Goal: Task Accomplishment & Management: Complete application form

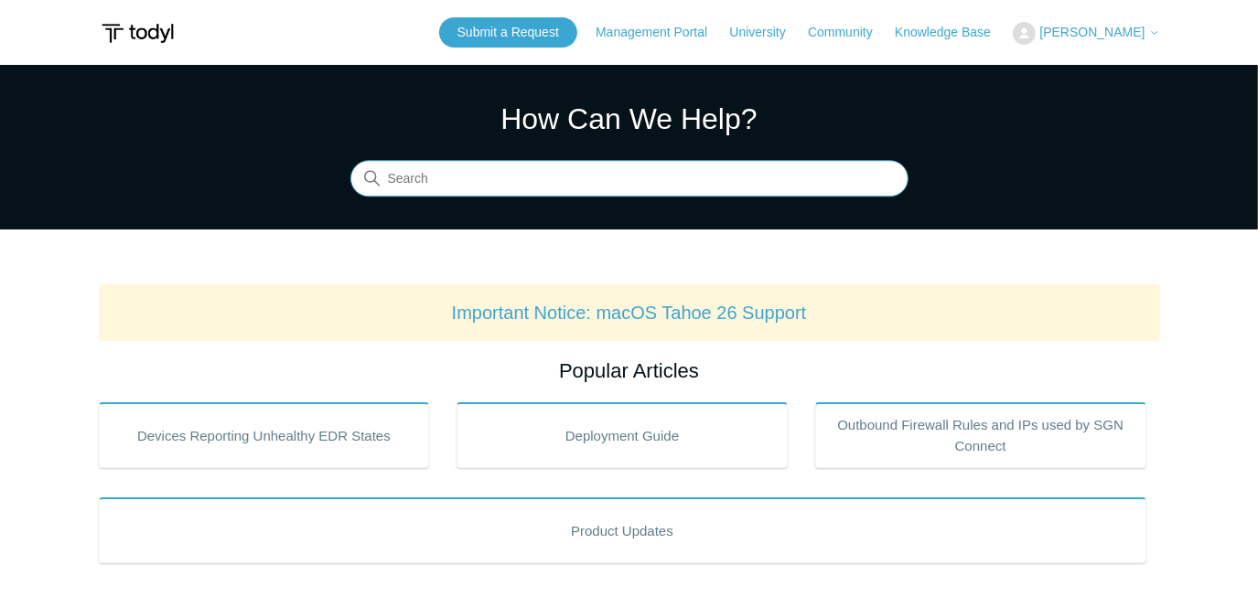
click at [636, 173] on input "Search" at bounding box center [629, 179] width 558 height 37
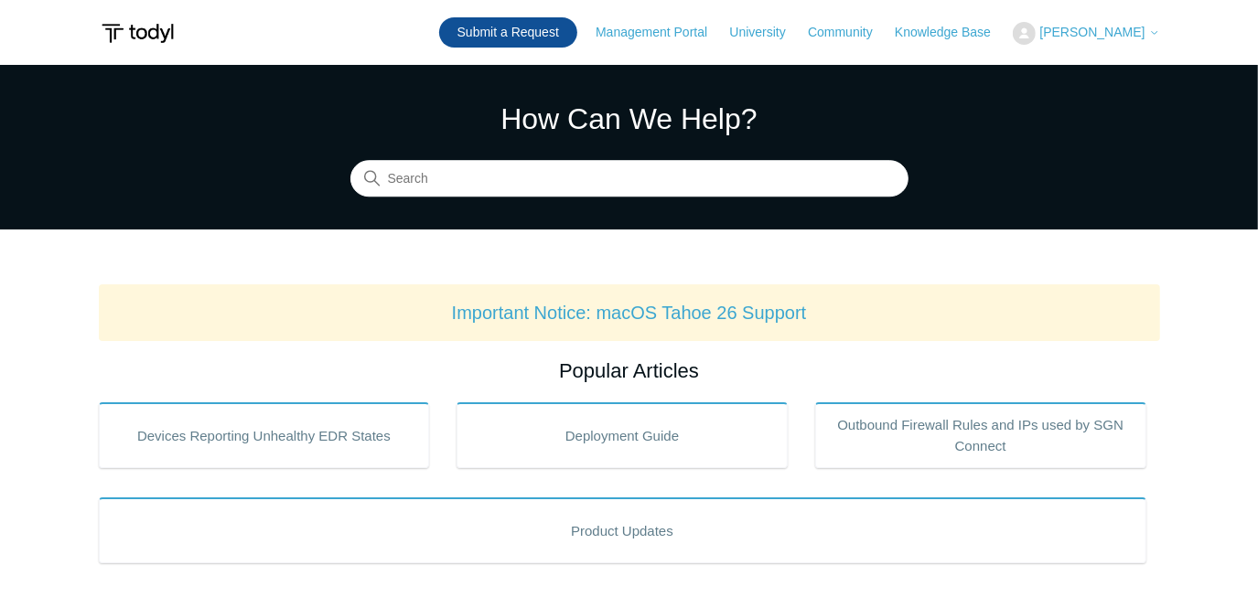
click at [545, 28] on link "Submit a Request" at bounding box center [508, 32] width 138 height 30
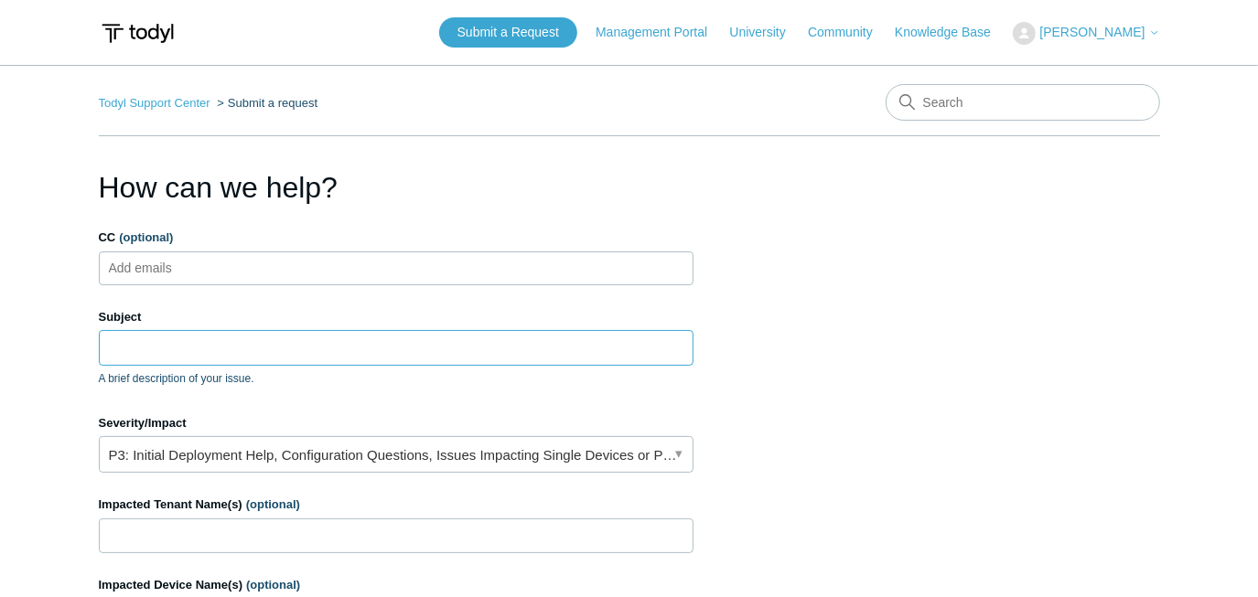
click at [322, 352] on input "Subject" at bounding box center [396, 347] width 595 height 35
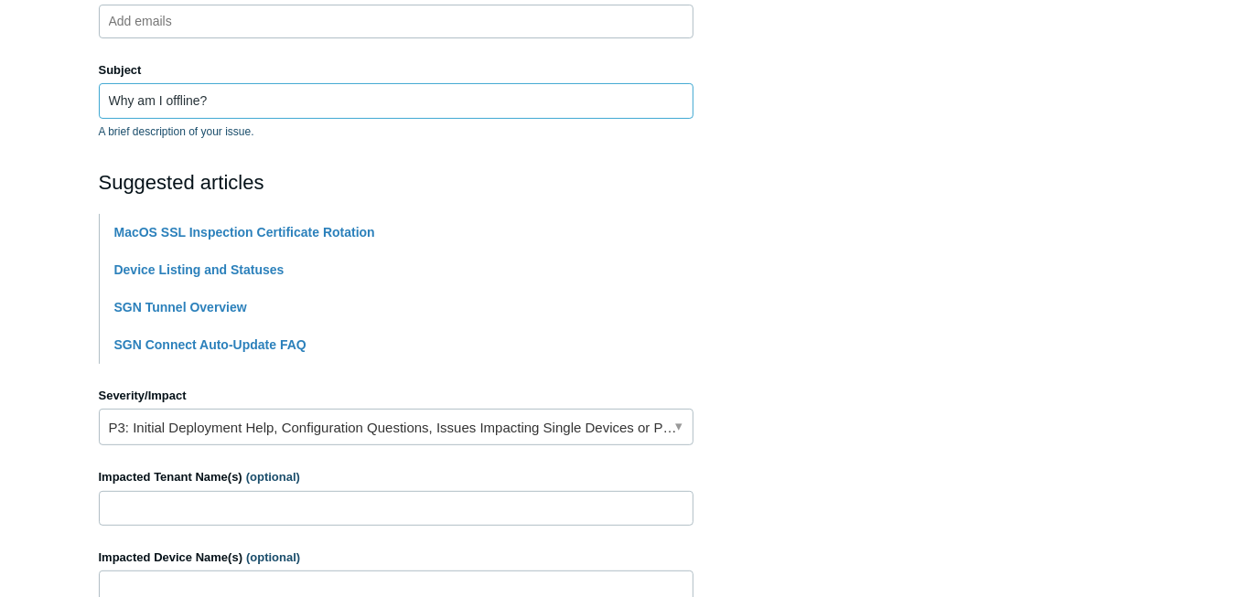
scroll to position [249, 0]
type input "Why am I offline?"
click at [674, 422] on link "P3: Initial Deployment Help, Configuration Questions, Issues Impacting Single D…" at bounding box center [396, 425] width 595 height 37
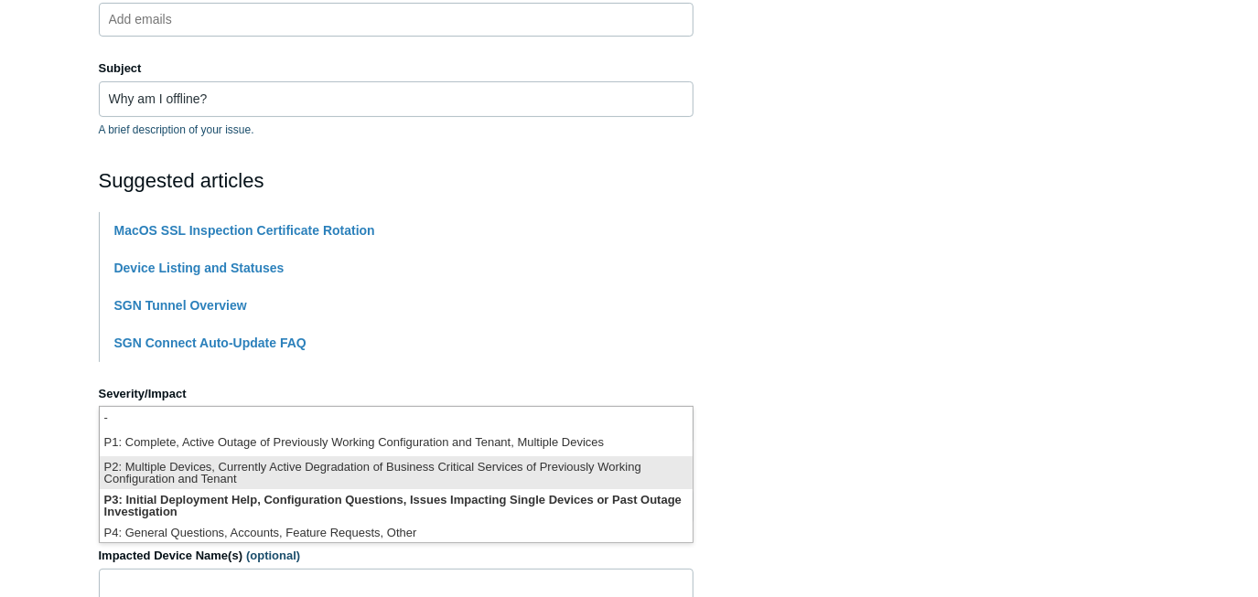
click at [520, 476] on li "P2: Multiple Devices, Currently Active Degradation of Business Critical Service…" at bounding box center [396, 473] width 593 height 33
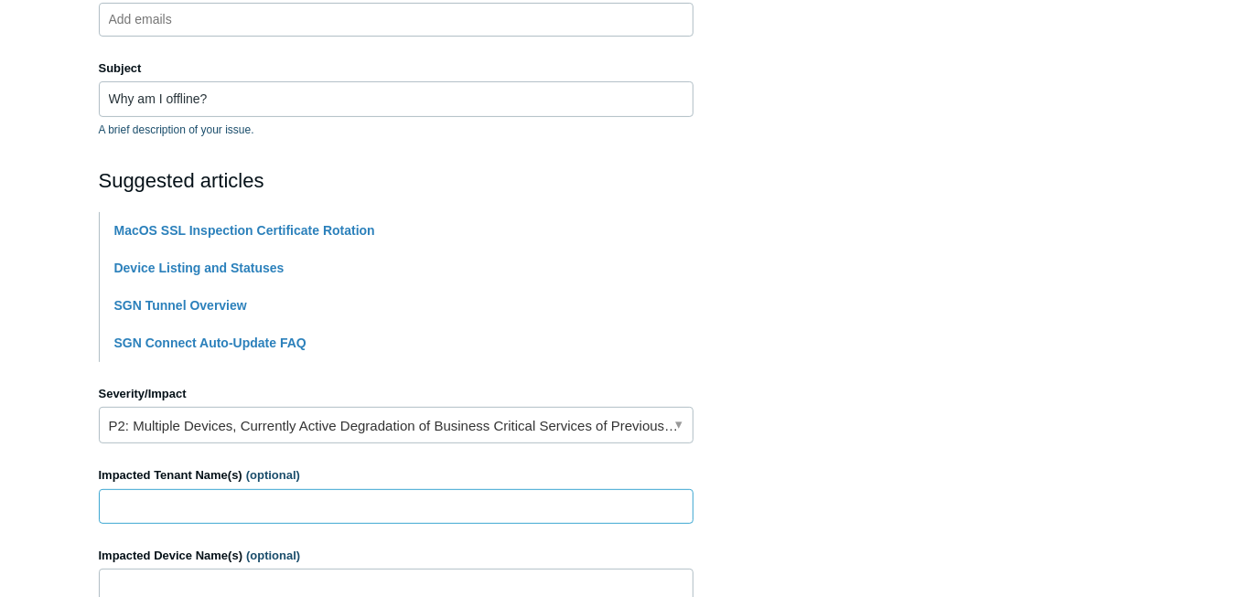
click at [439, 505] on input "Impacted Tenant Name(s) (optional)" at bounding box center [396, 506] width 595 height 35
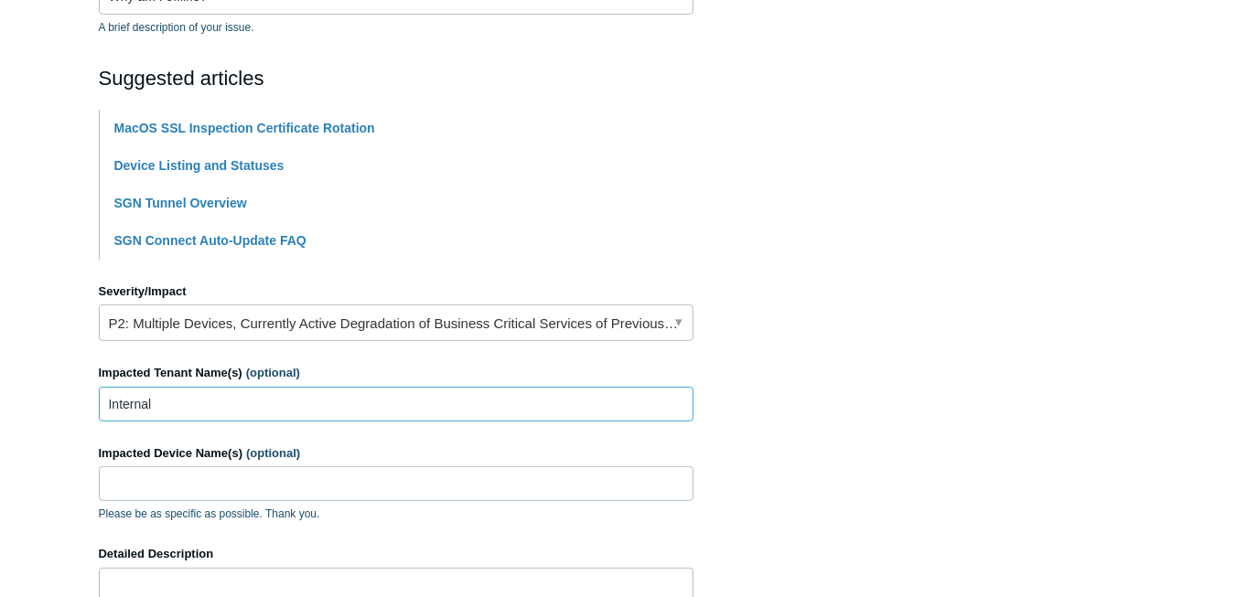
scroll to position [415, 0]
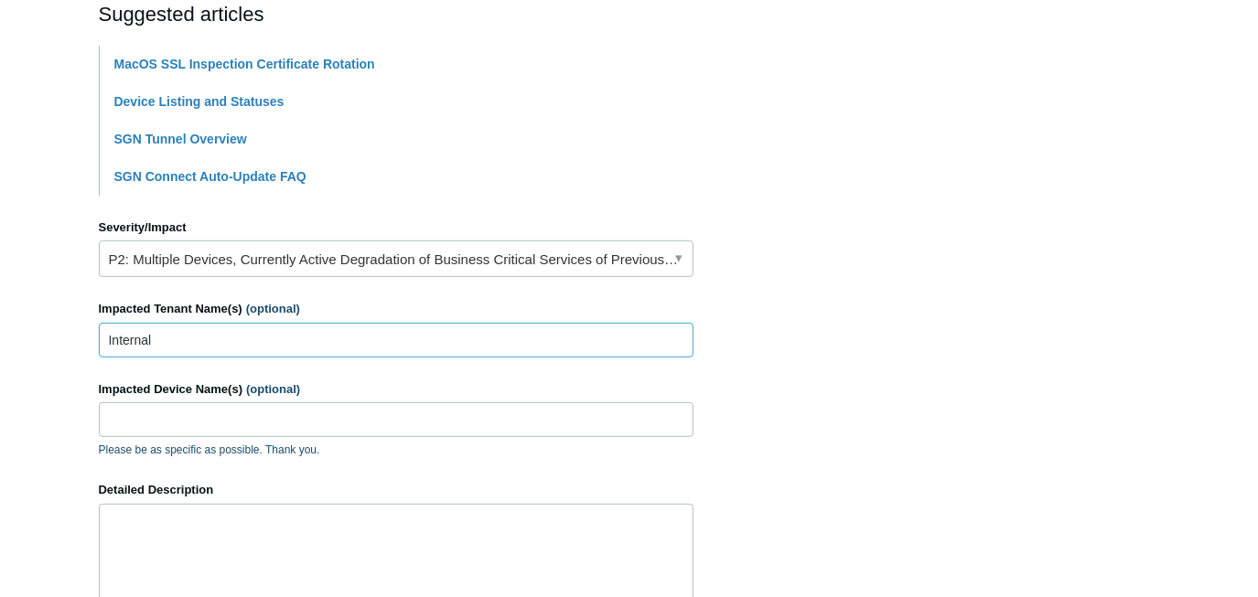
type input "Internal"
click at [351, 422] on input "Impacted Device Name(s) (optional)" at bounding box center [396, 420] width 595 height 35
type input "[PERSON_NAME]"
click at [302, 520] on textarea "Detailed Description" at bounding box center [396, 559] width 595 height 110
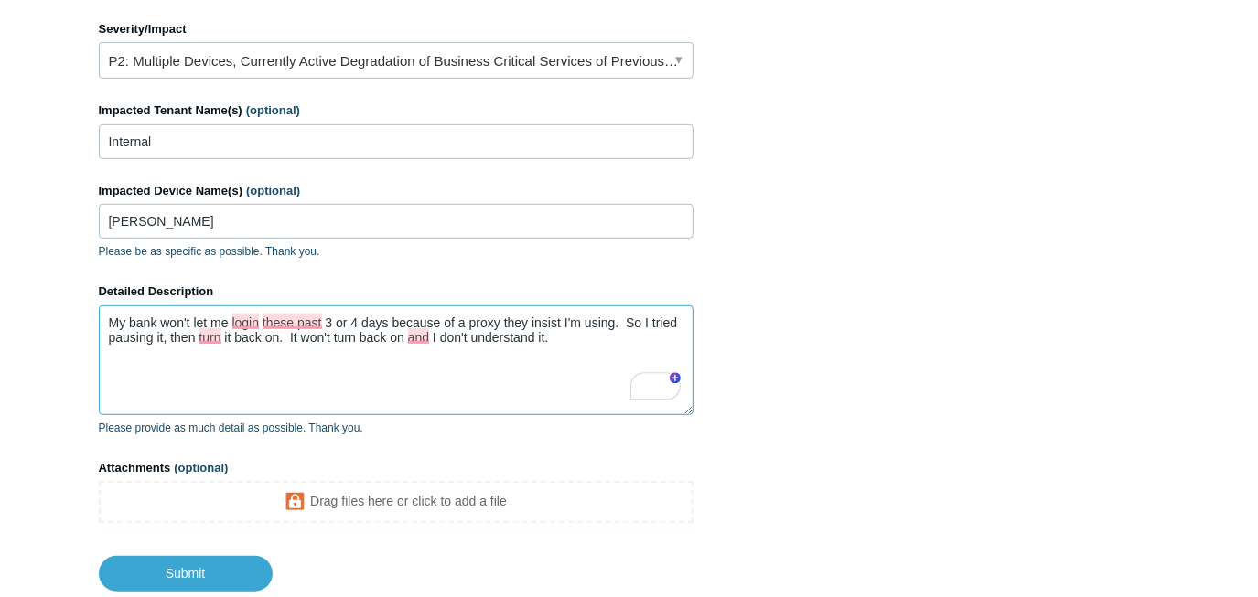
scroll to position [665, 0]
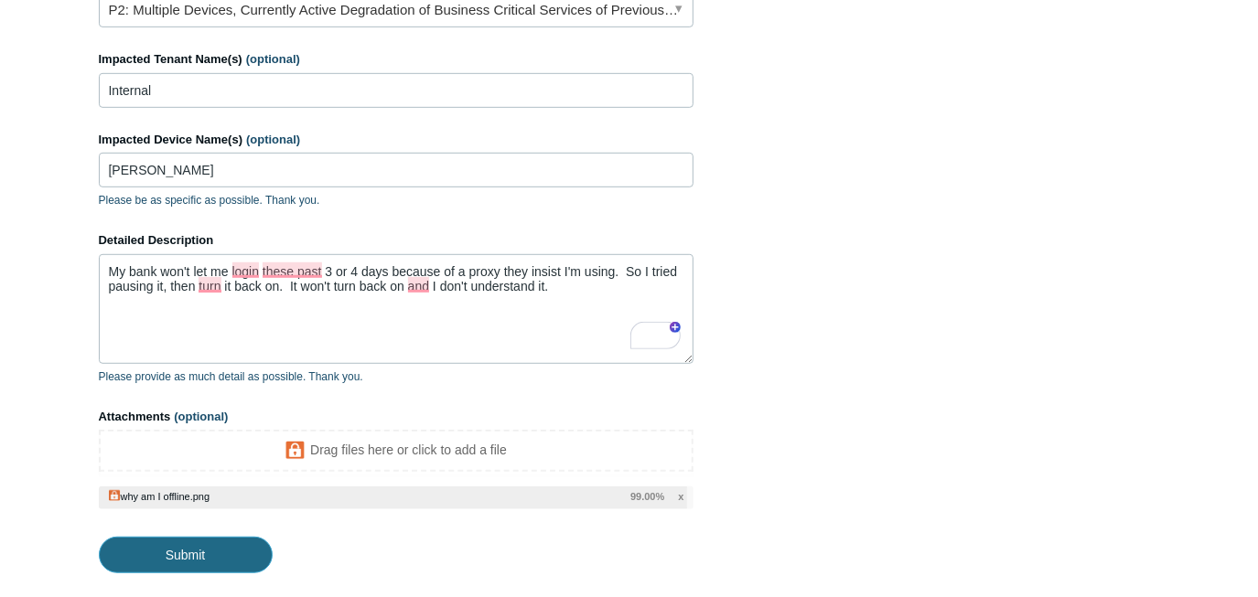
click at [202, 553] on input "Submit" at bounding box center [186, 555] width 174 height 37
click at [207, 554] on input "Submit" at bounding box center [186, 555] width 174 height 37
type textarea "My bank won't let me login these past 3 or 4 days because of a proxy they insis…"
